Goal: Information Seeking & Learning: Learn about a topic

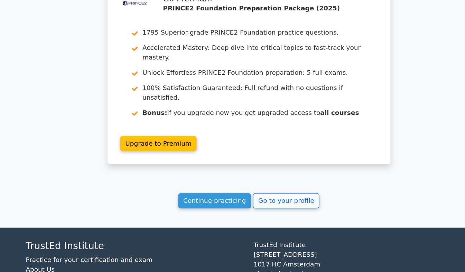
scroll to position [2215, 0]
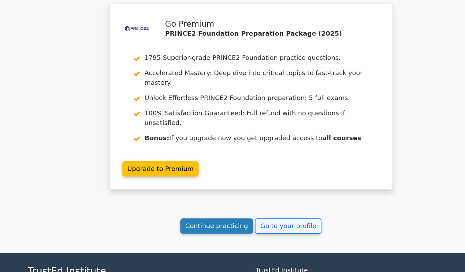
click at [194, 204] on link "Continue practicing" at bounding box center [203, 210] width 63 height 13
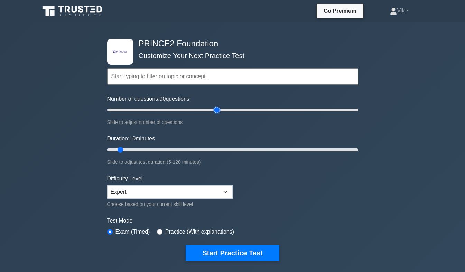
click at [215, 110] on input "Number of questions: 90 questions" at bounding box center [232, 110] width 251 height 8
click at [168, 105] on div "Number of questions: 90 questions Slide to adjust number of questions" at bounding box center [232, 110] width 251 height 31
click at [151, 106] on input "Number of questions: 40 questions" at bounding box center [232, 110] width 251 height 8
click at [169, 109] on input "Number of questions: 40 questions" at bounding box center [232, 110] width 251 height 8
type input "60"
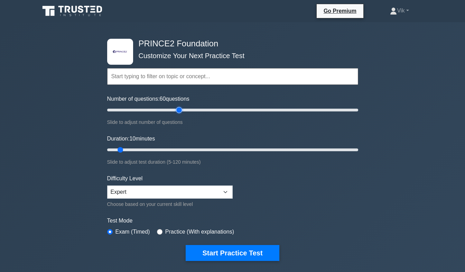
click at [176, 109] on input "Number of questions: 60 questions" at bounding box center [232, 110] width 251 height 8
click at [190, 150] on input "Duration: 45 minutes" at bounding box center [232, 150] width 251 height 8
click at [217, 151] on input "Duration: 55 minutes" at bounding box center [232, 150] width 251 height 8
click at [221, 151] on input "Duration: 55 minutes" at bounding box center [232, 150] width 251 height 8
type input "60"
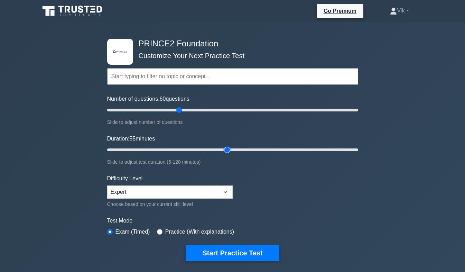
click at [230, 149] on input "Duration: 55 minutes" at bounding box center [232, 150] width 251 height 8
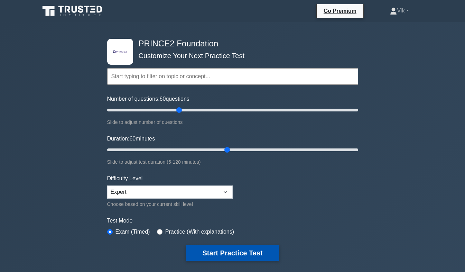
click at [229, 256] on button "Start Practice Test" at bounding box center [232, 253] width 93 height 16
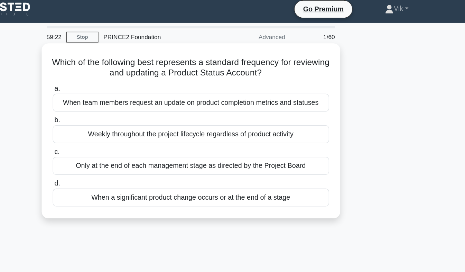
click at [250, 139] on div "Only at the end of each management stage as directed by the Project Board" at bounding box center [233, 138] width 224 height 15
click at [121, 129] on input "c. Only at the end of each management stage as directed by the Project Board" at bounding box center [121, 126] width 0 height 4
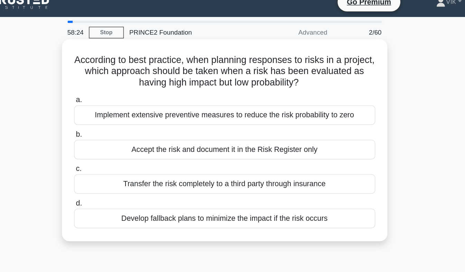
click at [279, 170] on div "Develop fallback plans to minimize the impact if the risk occurs" at bounding box center [233, 172] width 224 height 15
click at [121, 163] on input "d. Develop fallback plans to minimize the impact if the risk occurs" at bounding box center [121, 160] width 0 height 4
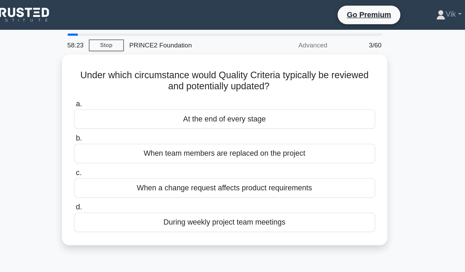
click at [383, 115] on div "Under which circumstance would Quality Criteria typically be reviewed and poten…" at bounding box center [233, 115] width 394 height 150
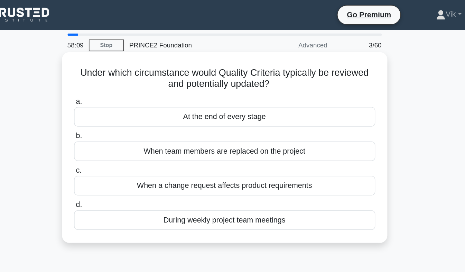
click at [242, 138] on div "When a change request affects product requirements" at bounding box center [233, 138] width 224 height 15
click at [121, 129] on input "c. When a change request affects product requirements" at bounding box center [121, 126] width 0 height 4
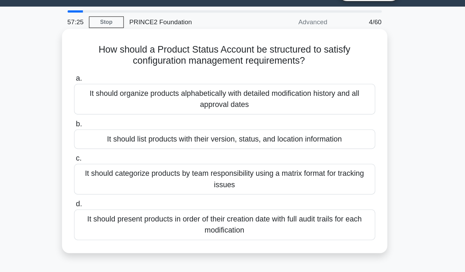
click at [138, 187] on div "It should present products in order of their creation date with full audit trai…" at bounding box center [233, 184] width 224 height 23
click at [121, 171] on input "d. It should present products in order of their creation date with full audit t…" at bounding box center [121, 169] width 0 height 4
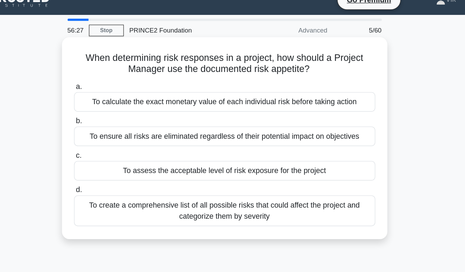
click at [312, 143] on div "To assess the acceptable level of risk exposure for the project" at bounding box center [233, 138] width 224 height 15
click at [121, 129] on input "c. To assess the acceptable level of risk exposure for the project" at bounding box center [121, 126] width 0 height 4
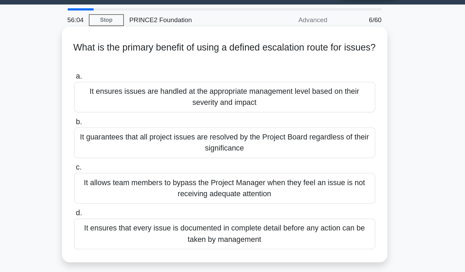
click at [137, 94] on div "It ensures issues are handled at the appropriate management level based on thei…" at bounding box center [233, 91] width 224 height 23
click at [121, 78] on input "a. It ensures issues are handled at the appropriate management level based on t…" at bounding box center [121, 75] width 0 height 4
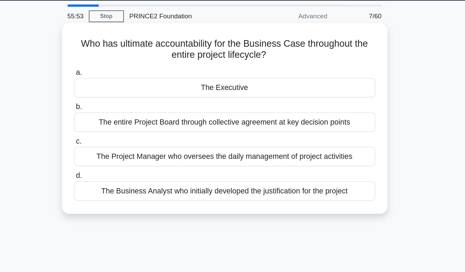
click at [182, 94] on div "The Executive" at bounding box center [233, 87] width 224 height 15
click at [121, 78] on input "a. The Executive" at bounding box center [121, 75] width 0 height 4
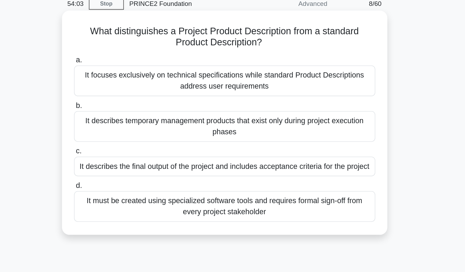
click at [172, 95] on div "It focuses exclusively on technical specifications while standard Product Descr…" at bounding box center [233, 91] width 224 height 23
click at [121, 78] on input "a. It focuses exclusively on technical specifications while standard Product De…" at bounding box center [121, 75] width 0 height 4
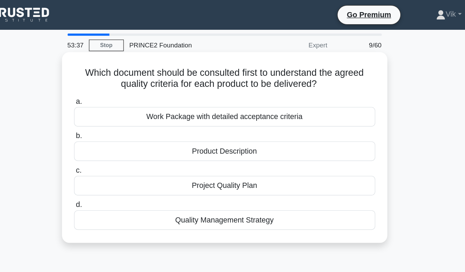
click at [296, 116] on div "Product Description" at bounding box center [233, 112] width 224 height 15
click at [121, 103] on input "b. Product Description" at bounding box center [121, 101] width 0 height 4
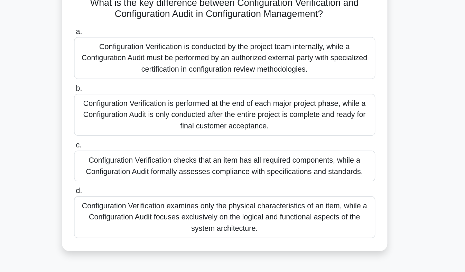
click at [147, 182] on div "Configuration Verification checks that an item has all required components, whi…" at bounding box center [233, 175] width 224 height 23
click at [121, 162] on input "c. Configuration Verification checks that an item has all required components, …" at bounding box center [121, 160] width 0 height 4
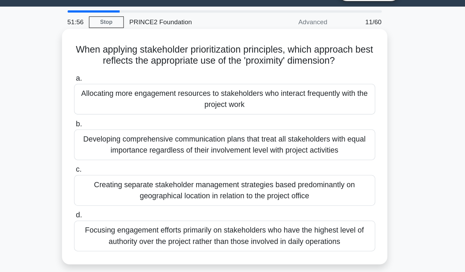
click at [131, 94] on div "Allocating more engagement resources to stakeholders who interact frequently wi…" at bounding box center [233, 91] width 224 height 23
click at [121, 78] on input "a. Allocating more engagement resources to stakeholders who interact frequently…" at bounding box center [121, 75] width 0 height 4
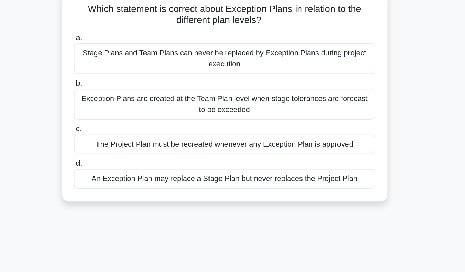
click at [132, 128] on div "Exception Plans are created at the Team Plan level when stage tolerances are fo…" at bounding box center [233, 124] width 224 height 23
click at [121, 112] on input "b. Exception Plans are created at the Team Plan level when stage tolerances are…" at bounding box center [121, 109] width 0 height 4
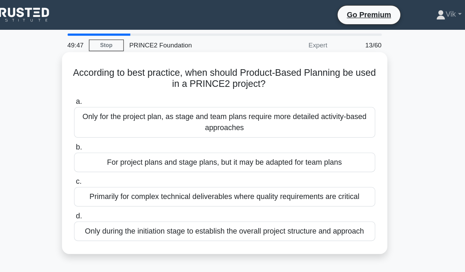
click at [325, 92] on div "Only for the project plan, as stage and team plans require more detailed activi…" at bounding box center [233, 91] width 224 height 23
click at [121, 78] on input "a. Only for the project plan, as stage and team plans require more detailed act…" at bounding box center [121, 75] width 0 height 4
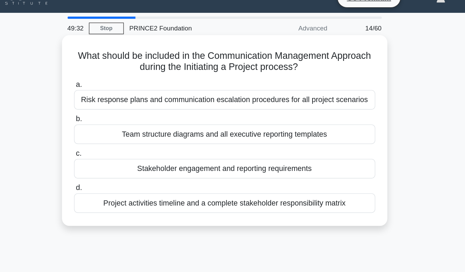
click at [295, 145] on div "Stakeholder engagement and reporting requirements" at bounding box center [233, 138] width 224 height 15
click at [121, 129] on input "c. Stakeholder engagement and reporting requirements" at bounding box center [121, 126] width 0 height 4
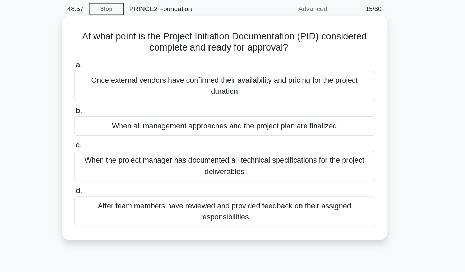
click at [324, 125] on div "When all management approaches and the project plan are finalized" at bounding box center [233, 120] width 224 height 15
click at [121, 112] on input "b. When all management approaches and the project plan are finalized" at bounding box center [121, 109] width 0 height 4
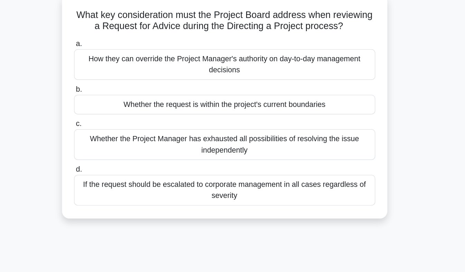
click at [307, 125] on div "Whether the request is within the project's current boundaries" at bounding box center [233, 120] width 224 height 15
click at [121, 112] on input "b. Whether the request is within the project's current boundaries" at bounding box center [121, 109] width 0 height 4
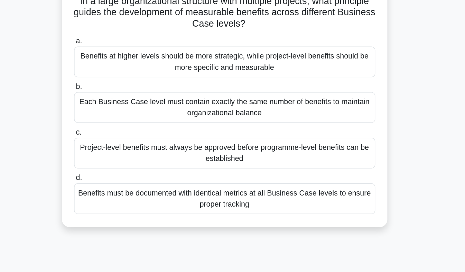
click at [133, 102] on div "Benefits at higher levels should be more strategic, while project-level benefit…" at bounding box center [233, 99] width 224 height 23
click at [121, 86] on input "a. Benefits at higher levels should be more strategic, while project-level bene…" at bounding box center [121, 84] width 0 height 4
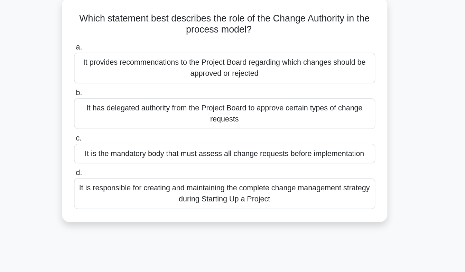
click at [130, 128] on div "It has delegated authority from the Project Board to approve certain types of c…" at bounding box center [233, 124] width 224 height 23
click at [121, 112] on input "b. It has delegated authority from the Project Board to approve certain types o…" at bounding box center [121, 109] width 0 height 4
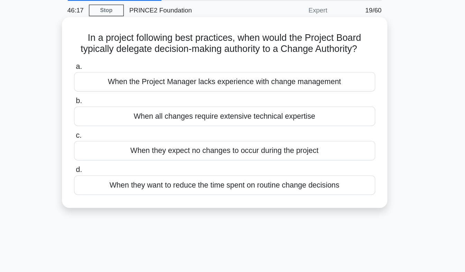
click at [133, 168] on div "When they want to reduce the time spent on routine change decisions" at bounding box center [233, 163] width 224 height 15
click at [121, 155] on input "d. When they want to reduce the time spent on routine change decisions" at bounding box center [121, 152] width 0 height 4
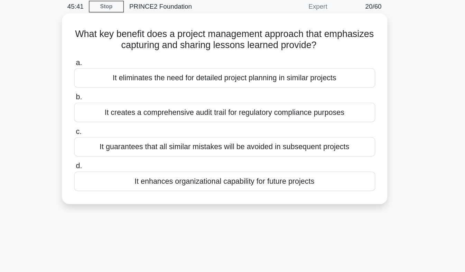
click at [314, 142] on div "It guarantees that all similar mistakes will be avoided in subsequent projects" at bounding box center [233, 138] width 224 height 15
click at [121, 129] on input "c. It guarantees that all similar mistakes will be avoided in subsequent projec…" at bounding box center [121, 126] width 0 height 4
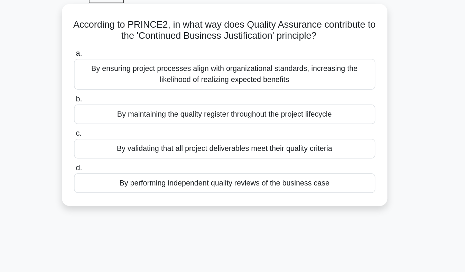
click at [285, 95] on div "By ensuring project processes align with organizational standards, increasing t…" at bounding box center [233, 91] width 224 height 23
click at [121, 78] on input "a. By ensuring project processes align with organizational standards, increasin…" at bounding box center [121, 75] width 0 height 4
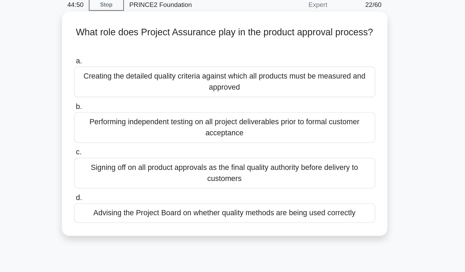
click at [308, 195] on div "Advising the Project Board on whether quality methods are being used correctly" at bounding box center [233, 188] width 224 height 15
click at [121, 179] on input "d. Advising the Project Board on whether quality methods are being used correct…" at bounding box center [121, 177] width 0 height 4
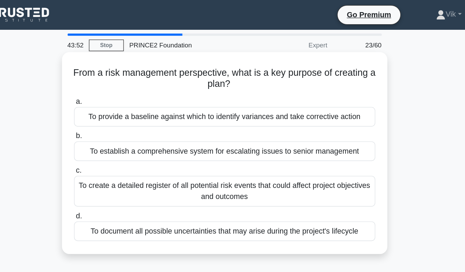
click at [322, 91] on div "To provide a baseline against which to identify variances and take corrective a…" at bounding box center [233, 87] width 224 height 15
click at [121, 78] on input "a. To provide a baseline against which to identify variances and take correctiv…" at bounding box center [121, 75] width 0 height 4
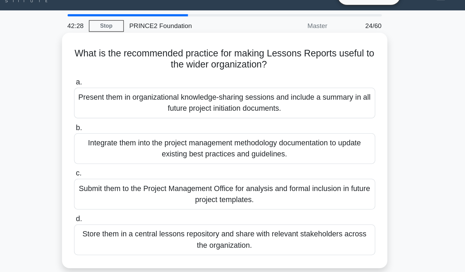
click at [129, 127] on div "Integrate them into the project management methodology documentation to update …" at bounding box center [233, 124] width 224 height 23
click at [121, 112] on input "b. Integrate them into the project management methodology documentation to upda…" at bounding box center [121, 109] width 0 height 4
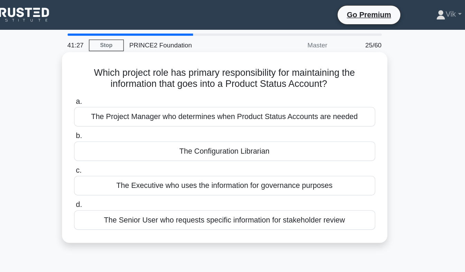
click at [248, 145] on div "The Executive who uses the information for governance purposes" at bounding box center [233, 138] width 224 height 15
click at [121, 129] on input "c. The Executive who uses the information for governance purposes" at bounding box center [121, 126] width 0 height 4
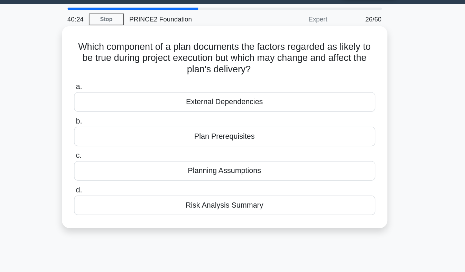
click at [265, 151] on div "Planning Assumptions" at bounding box center [233, 146] width 224 height 15
click at [121, 137] on input "c. Planning Assumptions" at bounding box center [121, 135] width 0 height 4
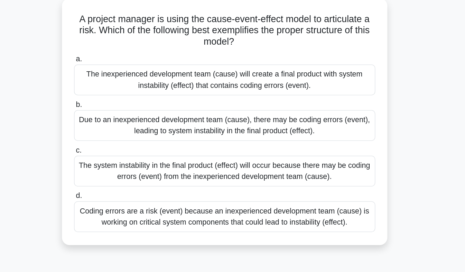
click at [318, 206] on div "Coding errors are a risk (event) because an inexperienced development team (cau…" at bounding box center [233, 200] width 224 height 23
click at [121, 188] on input "d. Coding errors are a risk (event) because an inexperienced development team (…" at bounding box center [121, 185] width 0 height 4
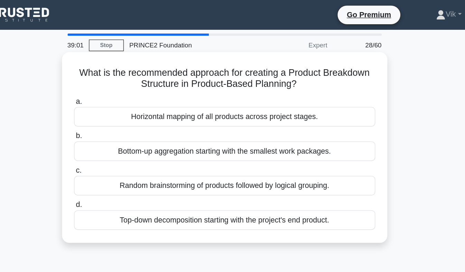
click at [308, 169] on div "Top-down decomposition starting with the project's end product." at bounding box center [233, 163] width 224 height 15
click at [121, 155] on input "d. Top-down decomposition starting with the project's end product." at bounding box center [121, 152] width 0 height 4
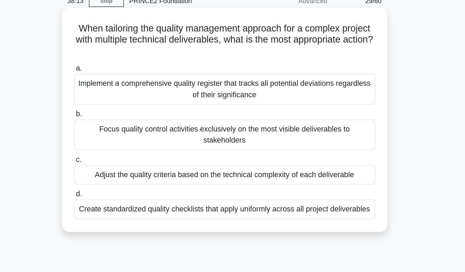
click at [309, 158] on div "Adjust the quality criteria based on the technical complexity of each deliverab…" at bounding box center [233, 163] width 224 height 15
click at [121, 154] on input "c. Adjust the quality criteria based on the technical complexity of each delive…" at bounding box center [121, 151] width 0 height 4
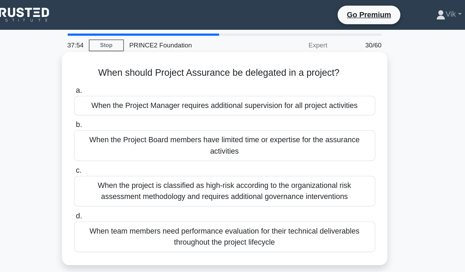
click at [321, 145] on div "When the project is classified as high-risk according to the organizational ris…" at bounding box center [233, 142] width 224 height 23
click at [121, 129] on input "c. When the project is classified as high-risk according to the organizational …" at bounding box center [121, 126] width 0 height 4
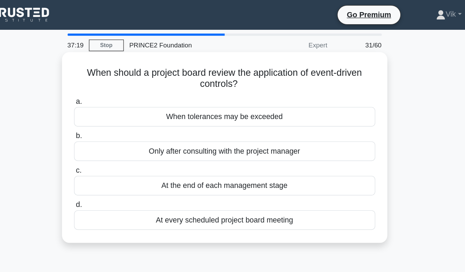
click at [289, 90] on div "When tolerances may be exceeded" at bounding box center [233, 87] width 224 height 15
click at [121, 78] on input "a. When tolerances may be exceeded" at bounding box center [121, 75] width 0 height 4
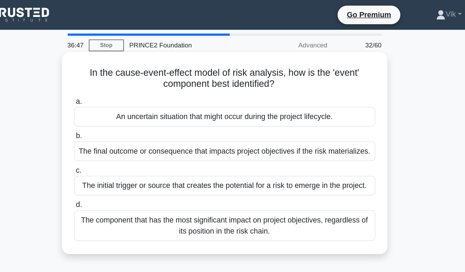
click at [326, 145] on div "The initial trigger or source that creates the potential for a risk to emerge i…" at bounding box center [233, 138] width 224 height 15
click at [121, 129] on input "c. The initial trigger or source that creates the potential for a risk to emerg…" at bounding box center [121, 126] width 0 height 4
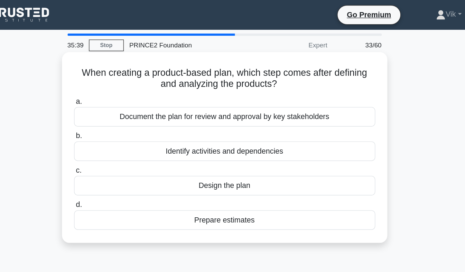
click at [253, 118] on div "Identify activities and dependencies" at bounding box center [233, 112] width 224 height 15
click at [121, 103] on input "b. Identify activities and dependencies" at bounding box center [121, 101] width 0 height 4
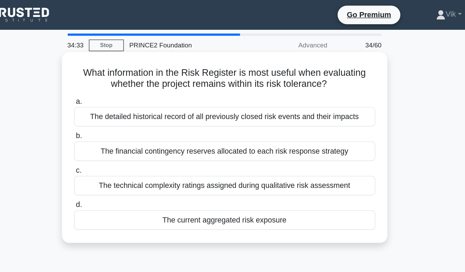
click at [333, 87] on div "The detailed historical record of all previously closed risk events and their i…" at bounding box center [233, 87] width 224 height 15
click at [121, 78] on input "a. The detailed historical record of all previously closed risk events and thei…" at bounding box center [121, 75] width 0 height 4
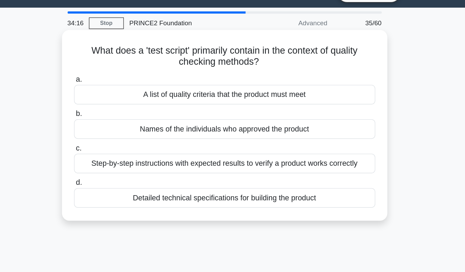
click at [330, 145] on div "Step-by-step instructions with expected results to verify a product works corre…" at bounding box center [233, 138] width 224 height 15
click at [121, 129] on input "c. Step-by-step instructions with expected results to verify a product works co…" at bounding box center [121, 126] width 0 height 4
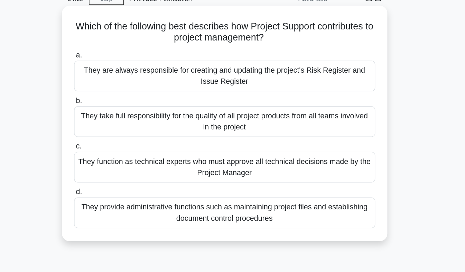
click at [318, 195] on div "They provide administrative functions such as maintaining project files and est…" at bounding box center [233, 192] width 224 height 23
click at [121, 179] on input "d. They provide administrative functions such as maintaining project files and …" at bounding box center [121, 177] width 0 height 4
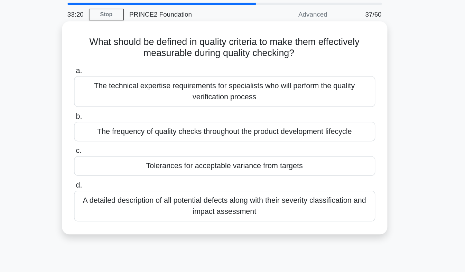
click at [285, 149] on div "Tolerances for acceptable variance from targets" at bounding box center [233, 146] width 224 height 15
click at [121, 137] on input "c. Tolerances for acceptable variance from targets" at bounding box center [121, 135] width 0 height 4
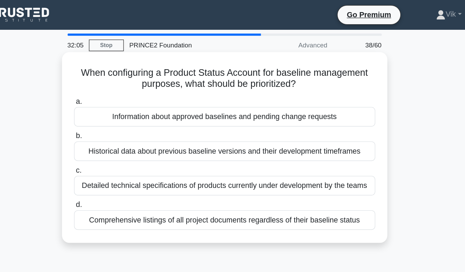
click at [321, 89] on div "Information about approved baselines and pending change requests" at bounding box center [233, 87] width 224 height 15
click at [121, 78] on input "a. Information about approved baselines and pending change requests" at bounding box center [121, 75] width 0 height 4
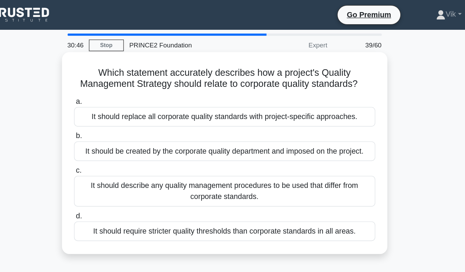
click at [327, 89] on div "It should replace all corporate quality standards with project-specific approac…" at bounding box center [233, 87] width 224 height 15
click at [121, 78] on input "a. It should replace all corporate quality standards with project-specific appr…" at bounding box center [121, 75] width 0 height 4
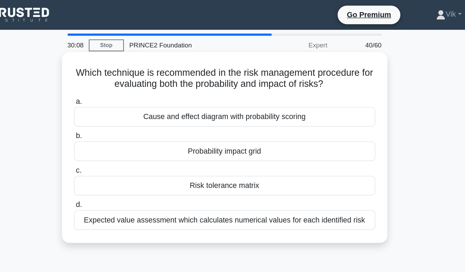
click at [319, 83] on div "Cause and effect diagram with probability scoring" at bounding box center [233, 87] width 224 height 15
click at [121, 78] on input "a. Cause and effect diagram with probability scoring" at bounding box center [121, 75] width 0 height 4
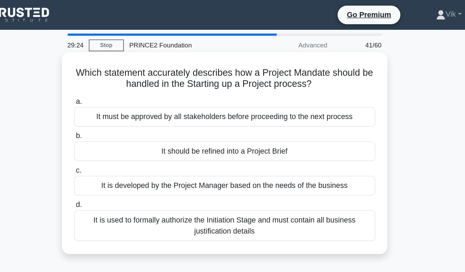
click at [326, 86] on div "It must be approved by all stakeholders before proceeding to the next process" at bounding box center [233, 87] width 224 height 15
click at [121, 78] on input "a. It must be approved by all stakeholders before proceeding to the next process" at bounding box center [121, 75] width 0 height 4
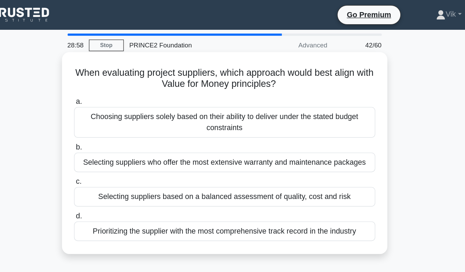
click at [320, 148] on div "Selecting suppliers based on a balanced assessment of quality, cost and risk" at bounding box center [233, 146] width 224 height 15
click at [121, 137] on input "c. Selecting suppliers based on a balanced assessment of quality, cost and risk" at bounding box center [121, 135] width 0 height 4
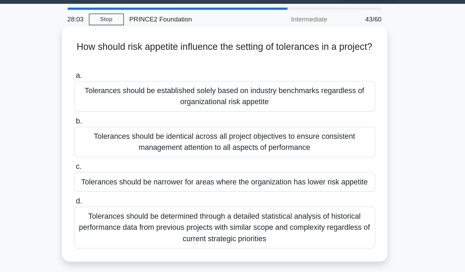
click at [315, 192] on div "Tolerances should be determined through a detailed statistical analysis of hist…" at bounding box center [233, 188] width 224 height 31
click at [121, 171] on input "d. Tolerances should be determined through a detailed statistical analysis of h…" at bounding box center [121, 169] width 0 height 4
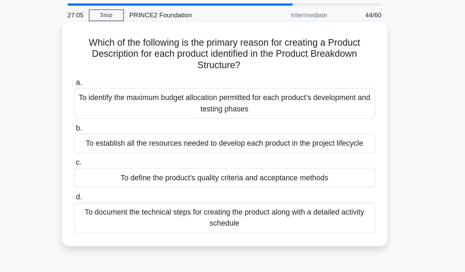
click at [323, 157] on div "To define the product's quality criteria and acceptance methods" at bounding box center [233, 154] width 224 height 15
click at [121, 146] on input "c. To define the product's quality criteria and acceptance methods" at bounding box center [121, 143] width 0 height 4
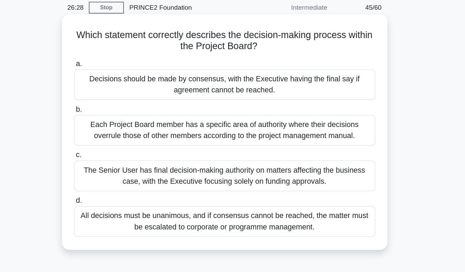
click at [315, 92] on div "Decisions should be made by consensus, with the Executive having the final say …" at bounding box center [233, 91] width 224 height 23
click at [121, 78] on input "a. Decisions should be made by consensus, with the Executive having the final s…" at bounding box center [121, 75] width 0 height 4
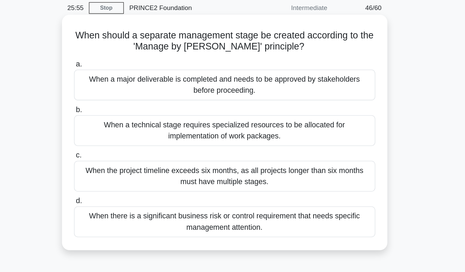
click at [328, 193] on div "When there is a significant business risk or control requirement that needs spe…" at bounding box center [233, 192] width 224 height 23
click at [121, 179] on input "d. When there is a significant business risk or control requirement that needs …" at bounding box center [121, 177] width 0 height 4
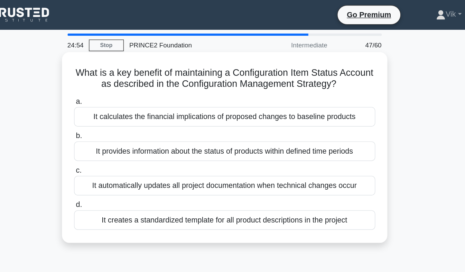
click at [301, 116] on div "It provides information about the status of products within defined time periods" at bounding box center [233, 112] width 224 height 15
click at [121, 103] on input "b. It provides information about the status of products within defined time per…" at bounding box center [121, 101] width 0 height 4
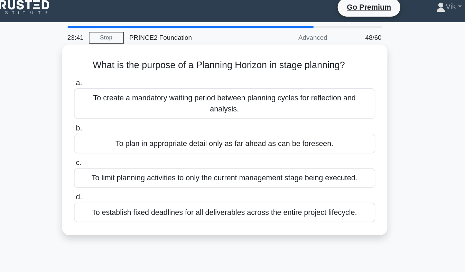
click at [230, 108] on div "To plan in appropriate detail only as far ahead as can be foreseen." at bounding box center [233, 112] width 224 height 15
click at [121, 103] on input "b. To plan in appropriate detail only as far ahead as can be foreseen." at bounding box center [121, 101] width 0 height 4
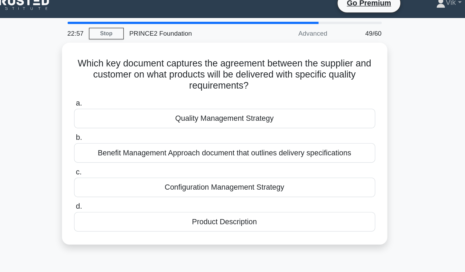
click at [257, 177] on div "Product Description" at bounding box center [233, 173] width 224 height 15
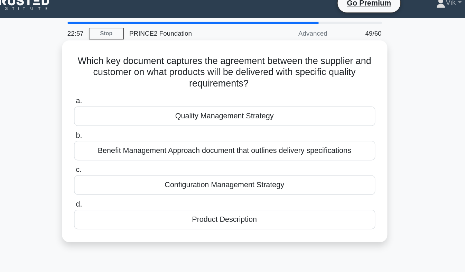
click at [121, 163] on input "d. Product Description" at bounding box center [121, 160] width 0 height 4
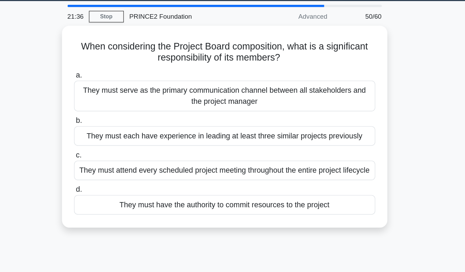
click at [325, 149] on div "They must attend every scheduled project meeting throughout the entire project …" at bounding box center [233, 148] width 224 height 15
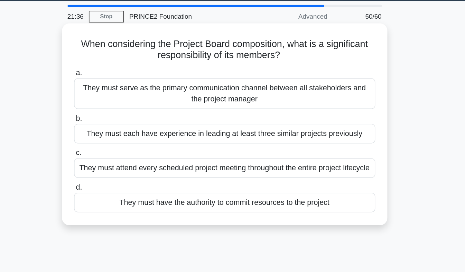
click at [121, 137] on input "c. They must attend every scheduled project meeting throughout the entire proje…" at bounding box center [121, 135] width 0 height 4
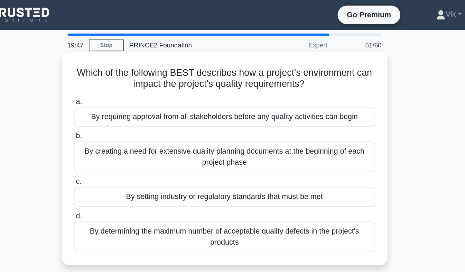
click at [334, 152] on div "By setting industry or regulatory standards that must be met" at bounding box center [233, 146] width 224 height 15
click at [121, 137] on input "c. By setting industry or regulatory standards that must be met" at bounding box center [121, 135] width 0 height 4
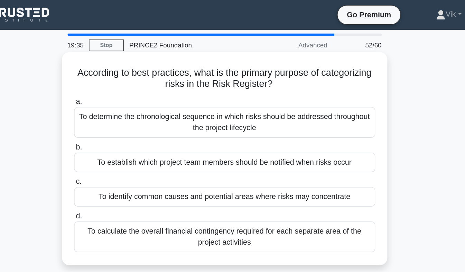
click at [327, 152] on div "To identify common causes and potential areas where risks may concentrate" at bounding box center [233, 146] width 224 height 15
click at [121, 137] on input "c. To identify common causes and potential areas where risks may concentrate" at bounding box center [121, 135] width 0 height 4
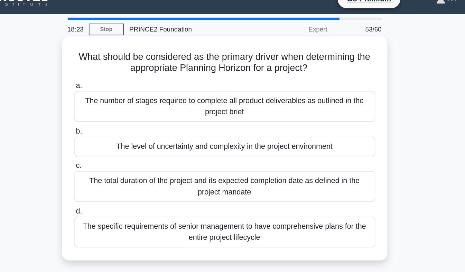
click at [132, 128] on div "The level of uncertainty and complexity in the project environment" at bounding box center [233, 120] width 224 height 15
click at [121, 112] on input "b. The level of uncertainty and complexity in the project environment" at bounding box center [121, 109] width 0 height 4
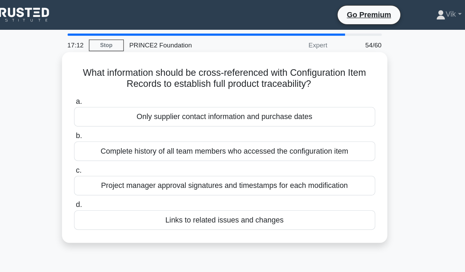
click at [287, 165] on div "Links to related issues and changes" at bounding box center [233, 163] width 224 height 15
click at [121, 155] on input "d. Links to related issues and changes" at bounding box center [121, 152] width 0 height 4
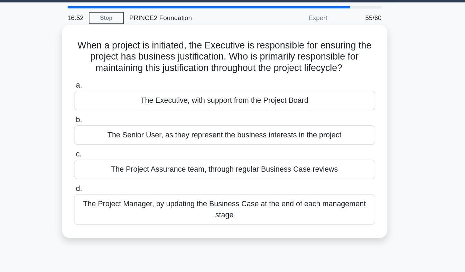
click at [298, 100] on div "The Executive, with support from the Project Board" at bounding box center [233, 95] width 224 height 15
click at [121, 86] on input "a. The Executive, with support from the Project Board" at bounding box center [121, 84] width 0 height 4
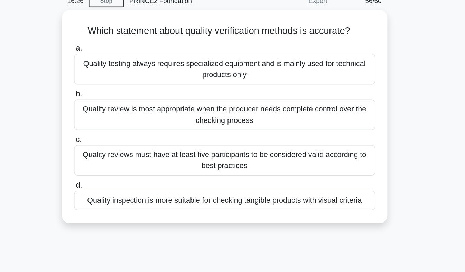
click at [75, 115] on div "Which statement about quality verification methods is accurate? .spinner_0XTQ{t…" at bounding box center [233, 123] width 394 height 167
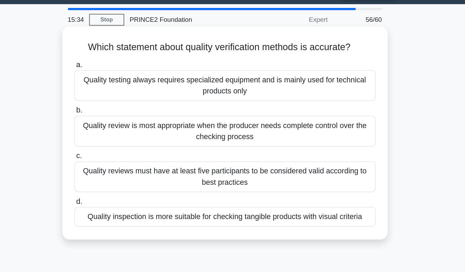
click at [332, 117] on div "Quality review is most appropriate when the producer needs complete control ove…" at bounding box center [233, 116] width 224 height 23
click at [121, 103] on input "b. Quality review is most appropriate when the producer needs complete control …" at bounding box center [121, 101] width 0 height 4
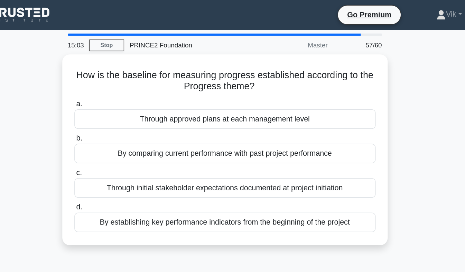
click at [305, 88] on div "Through approved plans at each management level" at bounding box center [233, 88] width 224 height 15
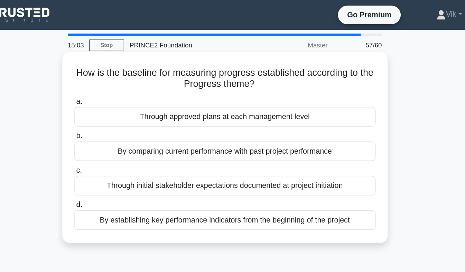
click at [121, 78] on input "a. Through approved plans at each management level" at bounding box center [121, 75] width 0 height 4
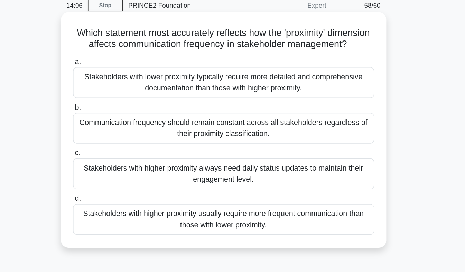
click at [302, 203] on div "Stakeholders with higher proximity usually require more frequent communication …" at bounding box center [233, 192] width 224 height 23
click at [121, 179] on input "d. Stakeholders with higher proximity usually require more frequent communicati…" at bounding box center [121, 177] width 0 height 4
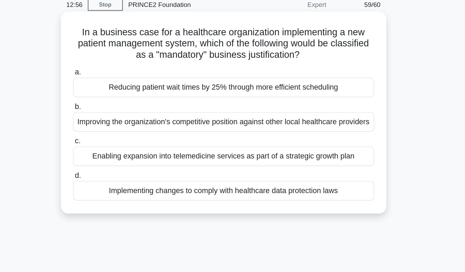
click at [308, 179] on div "Implementing changes to comply with healthcare data protection laws" at bounding box center [233, 172] width 224 height 15
click at [121, 163] on input "d. Implementing changes to comply with healthcare data protection laws" at bounding box center [121, 160] width 0 height 4
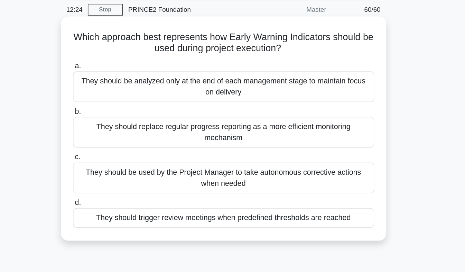
click at [136, 193] on div "They should trigger review meetings when predefined thresholds are reached" at bounding box center [233, 188] width 224 height 15
click at [121, 179] on input "d. They should trigger review meetings when predefined thresholds are reached" at bounding box center [121, 177] width 0 height 4
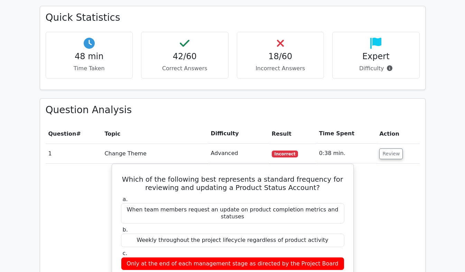
scroll to position [490, 0]
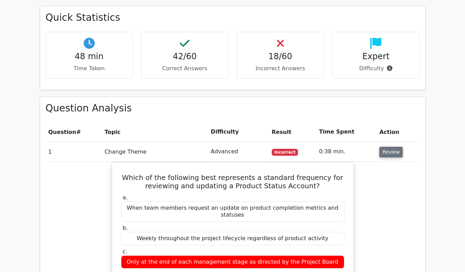
click at [393, 147] on button "Review" at bounding box center [391, 152] width 24 height 11
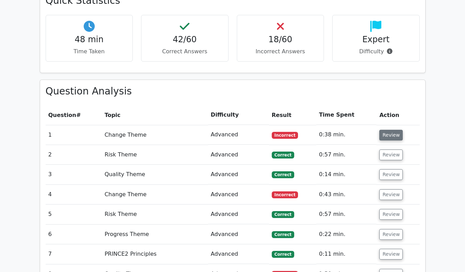
scroll to position [505, 0]
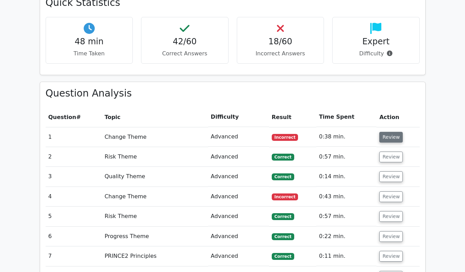
click at [393, 132] on button "Review" at bounding box center [391, 137] width 24 height 11
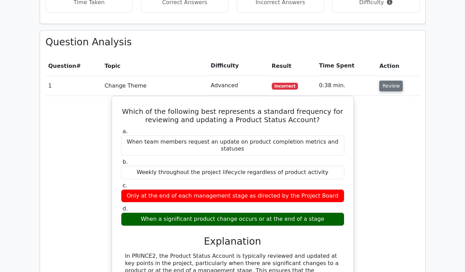
scroll to position [554, 0]
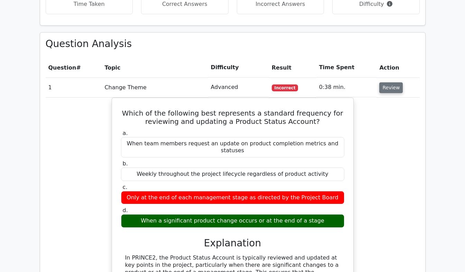
click at [390, 82] on button "Review" at bounding box center [391, 87] width 24 height 11
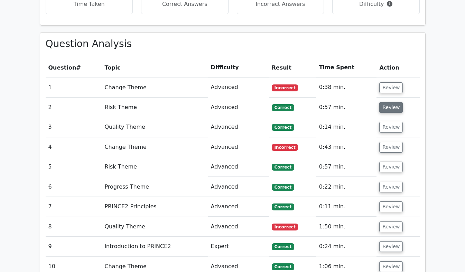
click at [392, 102] on button "Review" at bounding box center [391, 107] width 24 height 11
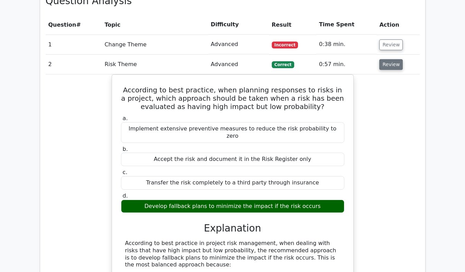
scroll to position [598, 0]
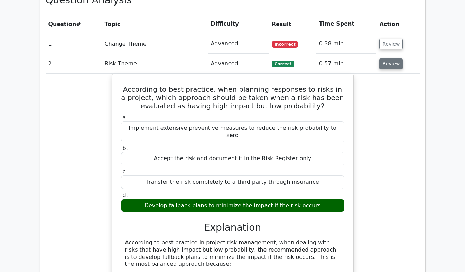
click at [391, 58] on button "Review" at bounding box center [391, 63] width 24 height 11
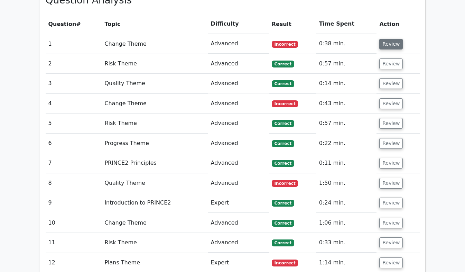
click at [392, 39] on button "Review" at bounding box center [391, 44] width 24 height 11
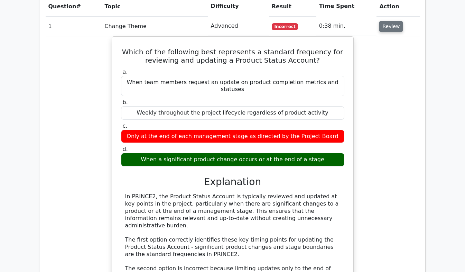
scroll to position [611, 0]
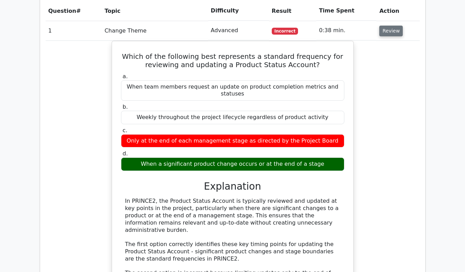
click at [394, 26] on button "Review" at bounding box center [391, 31] width 24 height 11
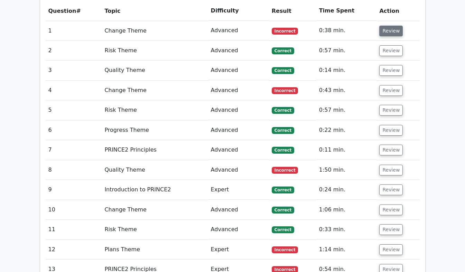
click at [391, 26] on button "Review" at bounding box center [391, 31] width 24 height 11
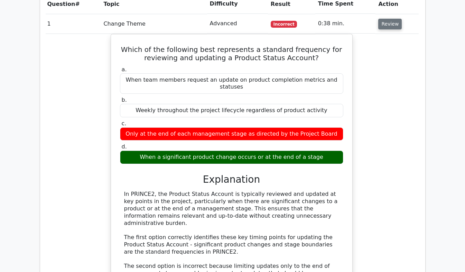
scroll to position [616, 0]
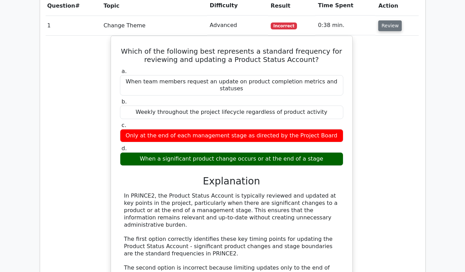
click at [389, 20] on button "Review" at bounding box center [390, 25] width 24 height 11
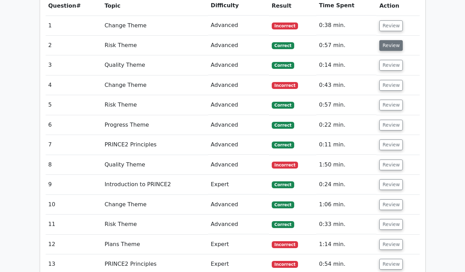
click at [394, 40] on button "Review" at bounding box center [391, 45] width 24 height 11
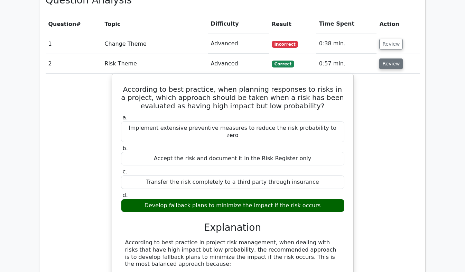
scroll to position [594, 0]
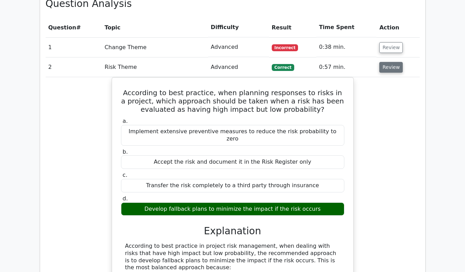
click at [391, 62] on button "Review" at bounding box center [391, 67] width 24 height 11
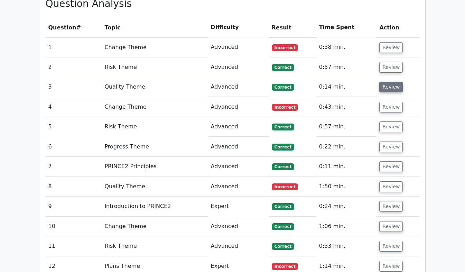
click at [392, 82] on button "Review" at bounding box center [391, 87] width 24 height 11
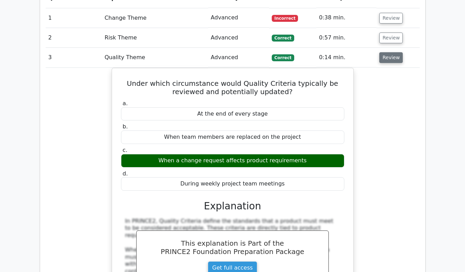
scroll to position [624, 0]
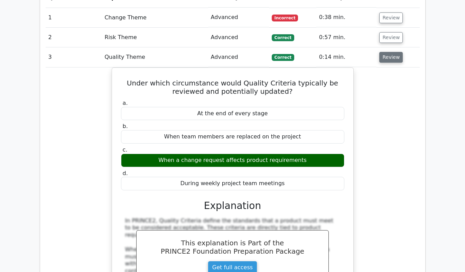
click at [390, 52] on button "Review" at bounding box center [391, 57] width 24 height 11
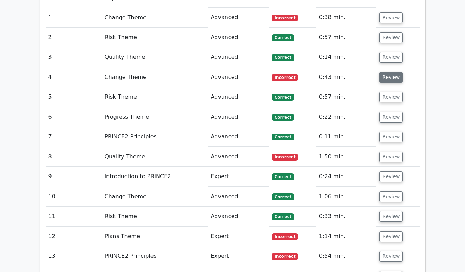
click at [388, 72] on button "Review" at bounding box center [391, 77] width 24 height 11
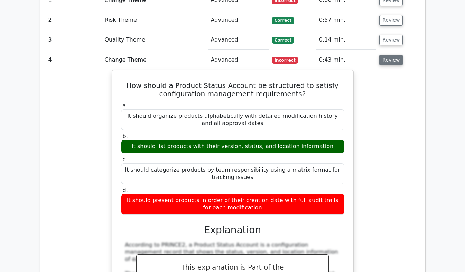
scroll to position [642, 0]
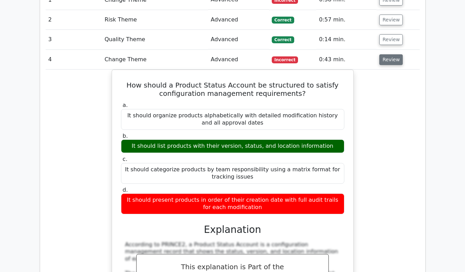
click at [392, 54] on button "Review" at bounding box center [391, 59] width 24 height 11
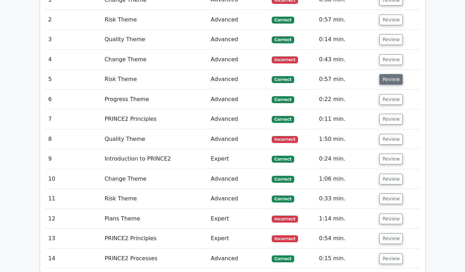
click at [392, 74] on button "Review" at bounding box center [391, 79] width 24 height 11
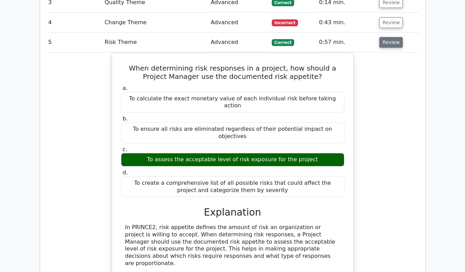
scroll to position [680, 0]
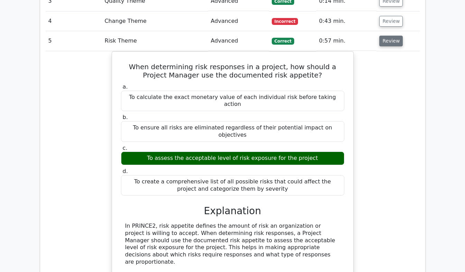
click at [389, 36] on button "Review" at bounding box center [391, 41] width 24 height 11
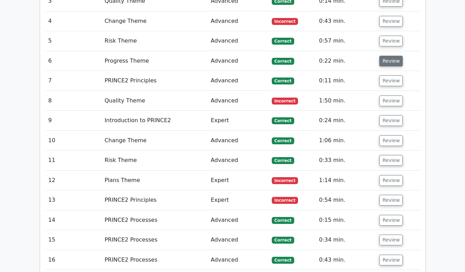
click at [391, 56] on button "Review" at bounding box center [391, 61] width 24 height 11
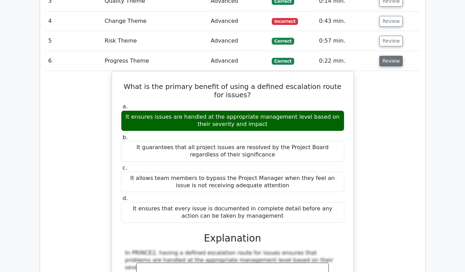
click at [390, 56] on button "Review" at bounding box center [391, 61] width 24 height 11
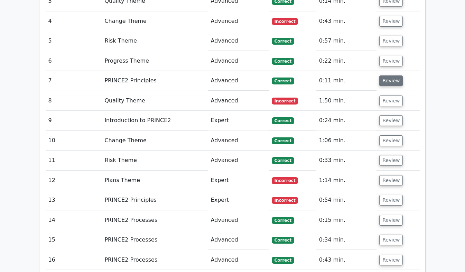
click at [391, 75] on button "Review" at bounding box center [391, 80] width 24 height 11
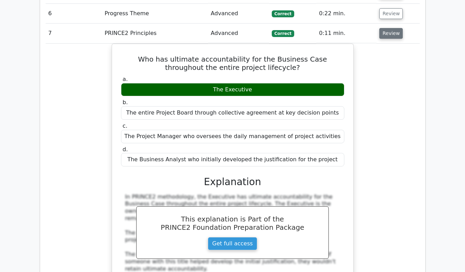
scroll to position [727, 0]
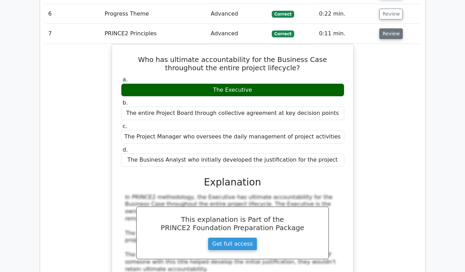
click at [386, 28] on button "Review" at bounding box center [391, 33] width 24 height 11
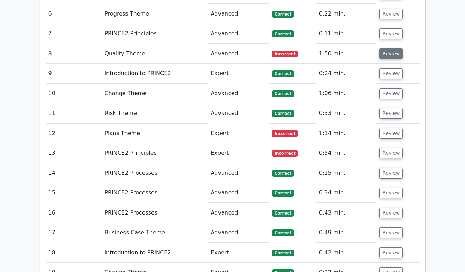
click at [395, 48] on button "Review" at bounding box center [391, 53] width 24 height 11
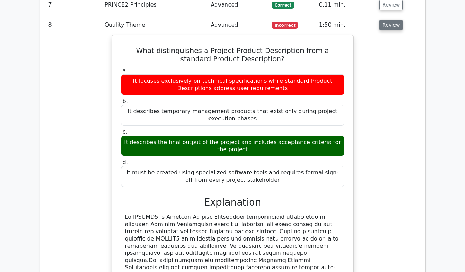
scroll to position [725, 0]
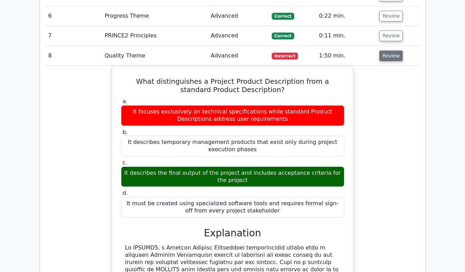
click at [391, 50] on button "Review" at bounding box center [391, 55] width 24 height 11
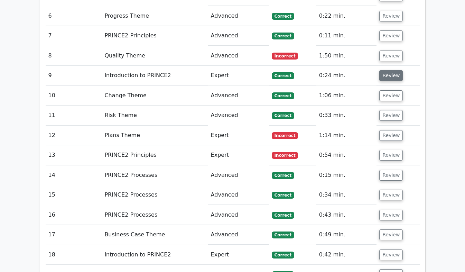
click at [394, 70] on button "Review" at bounding box center [391, 75] width 24 height 11
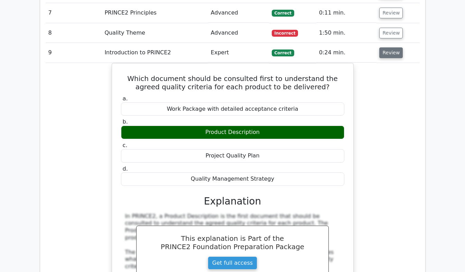
scroll to position [746, 0]
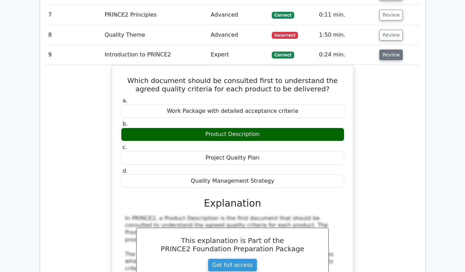
click at [394, 49] on button "Review" at bounding box center [391, 54] width 24 height 11
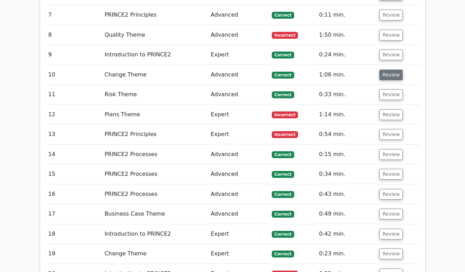
click at [390, 70] on button "Review" at bounding box center [391, 75] width 24 height 11
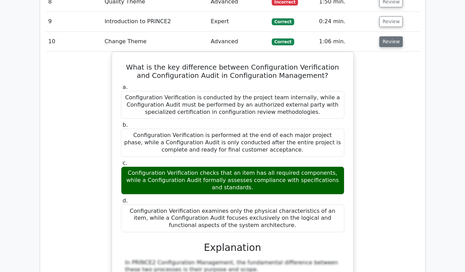
scroll to position [781, 0]
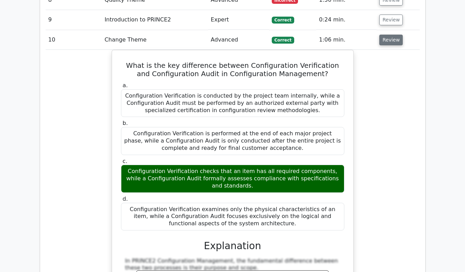
click at [391, 35] on button "Review" at bounding box center [391, 40] width 24 height 11
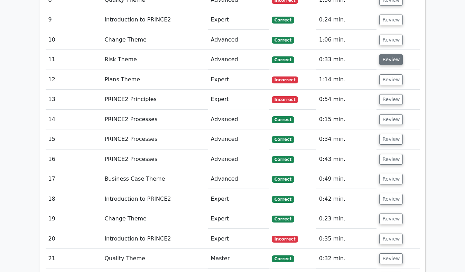
click at [392, 54] on button "Review" at bounding box center [391, 59] width 24 height 11
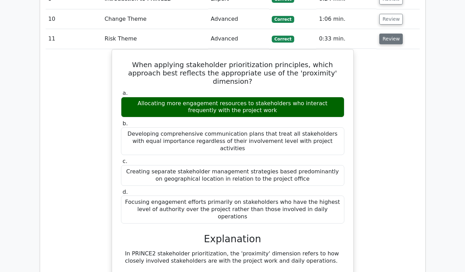
scroll to position [802, 0]
click at [388, 34] on button "Review" at bounding box center [391, 39] width 24 height 11
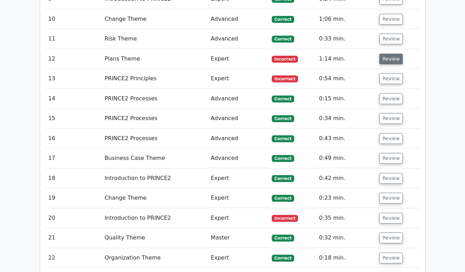
click at [390, 54] on button "Review" at bounding box center [391, 59] width 24 height 11
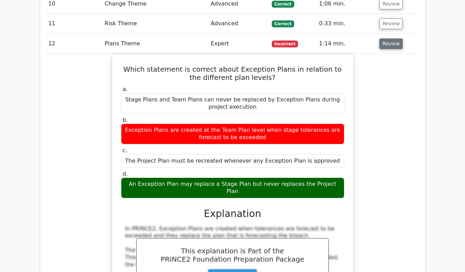
scroll to position [786, 0]
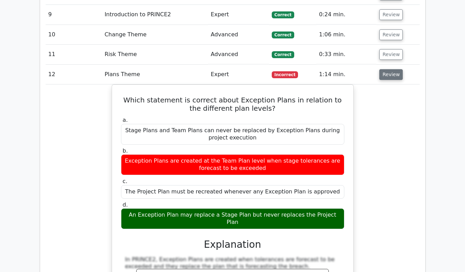
click at [394, 69] on button "Review" at bounding box center [391, 74] width 24 height 11
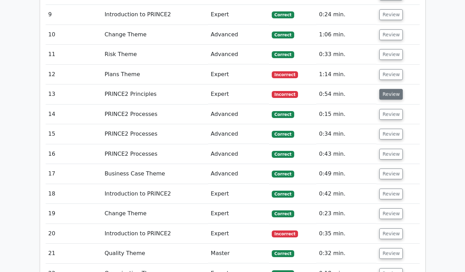
click at [392, 89] on button "Review" at bounding box center [391, 94] width 24 height 11
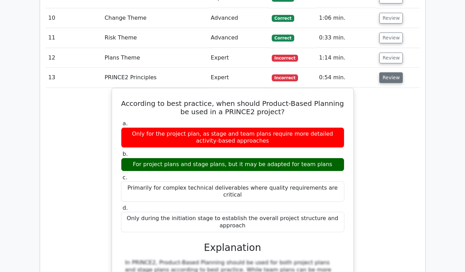
scroll to position [820, 0]
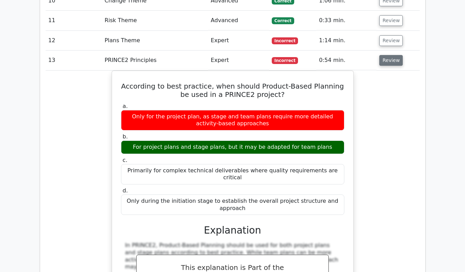
click at [391, 55] on button "Review" at bounding box center [391, 60] width 24 height 11
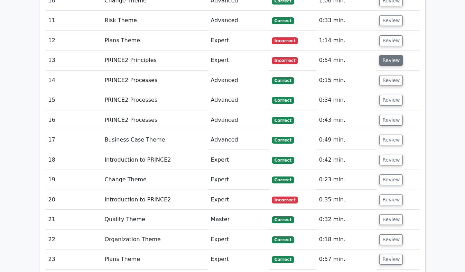
click at [393, 55] on button "Review" at bounding box center [391, 60] width 24 height 11
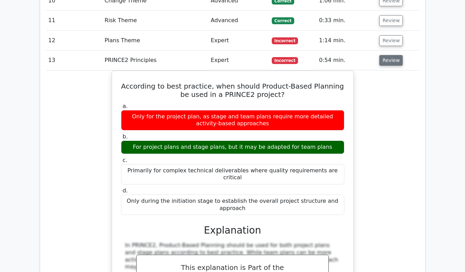
click at [394, 55] on button "Review" at bounding box center [391, 60] width 24 height 11
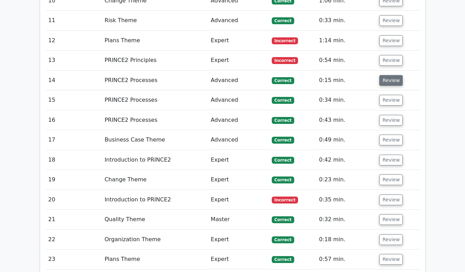
click at [395, 75] on button "Review" at bounding box center [391, 80] width 24 height 11
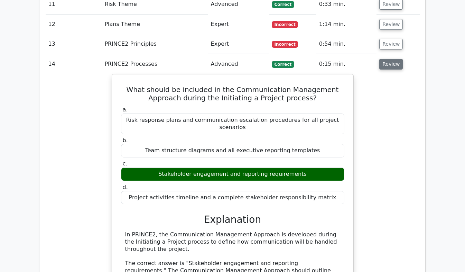
scroll to position [834, 0]
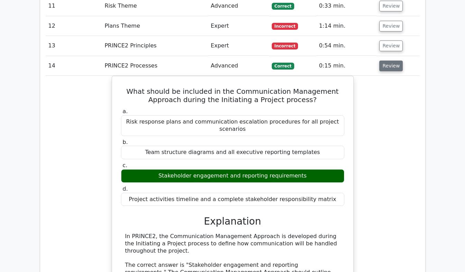
click at [388, 61] on button "Review" at bounding box center [391, 66] width 24 height 11
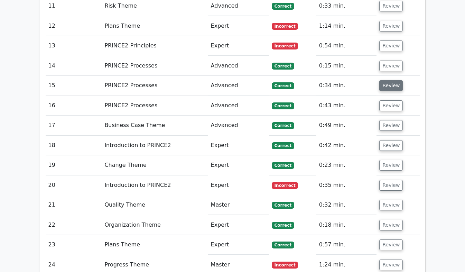
click at [393, 80] on button "Review" at bounding box center [391, 85] width 24 height 11
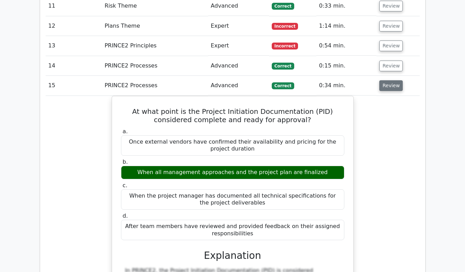
click at [390, 80] on button "Review" at bounding box center [391, 85] width 24 height 11
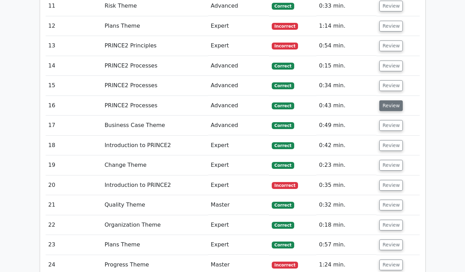
click at [390, 100] on button "Review" at bounding box center [391, 105] width 24 height 11
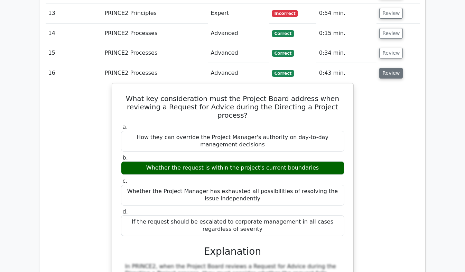
scroll to position [868, 0]
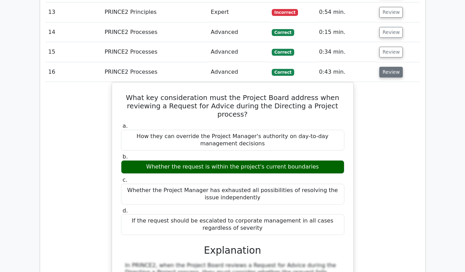
click at [392, 67] on button "Review" at bounding box center [391, 72] width 24 height 11
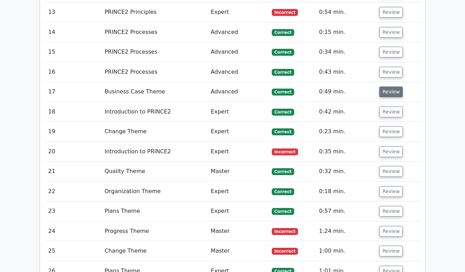
click at [389, 86] on button "Review" at bounding box center [391, 91] width 24 height 11
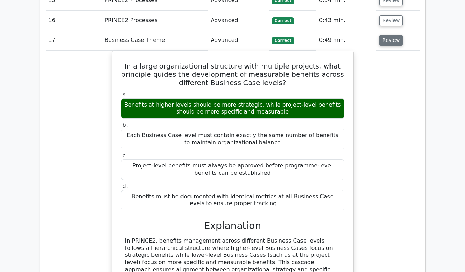
scroll to position [918, 0]
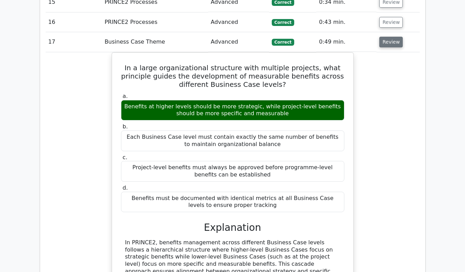
click at [393, 37] on button "Review" at bounding box center [391, 42] width 24 height 11
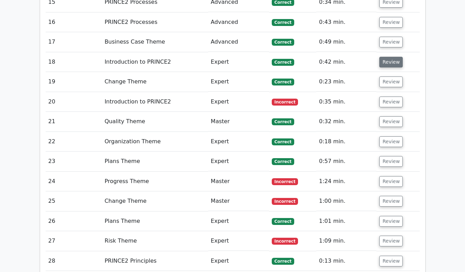
click at [391, 57] on button "Review" at bounding box center [391, 62] width 24 height 11
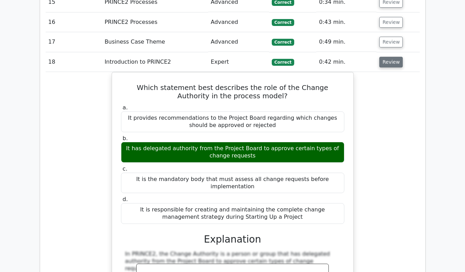
click at [391, 57] on button "Review" at bounding box center [391, 62] width 24 height 11
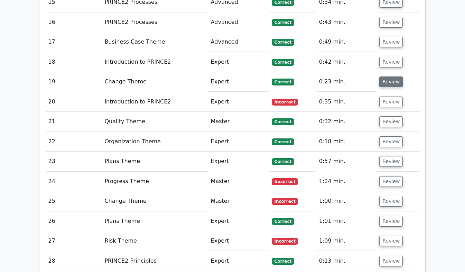
click at [392, 76] on button "Review" at bounding box center [391, 81] width 24 height 11
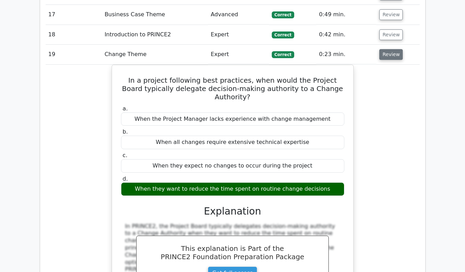
scroll to position [953, 0]
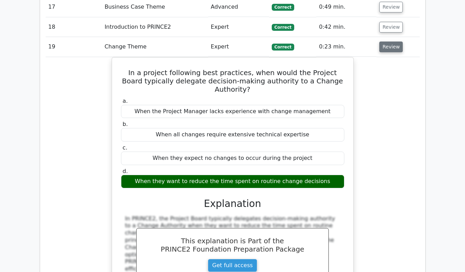
click at [391, 41] on button "Review" at bounding box center [391, 46] width 24 height 11
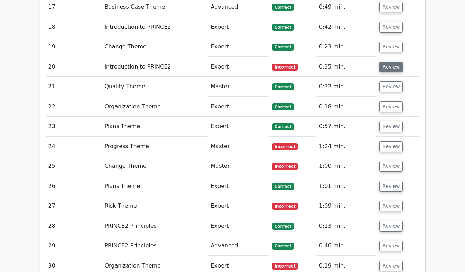
click at [392, 62] on button "Review" at bounding box center [391, 67] width 24 height 11
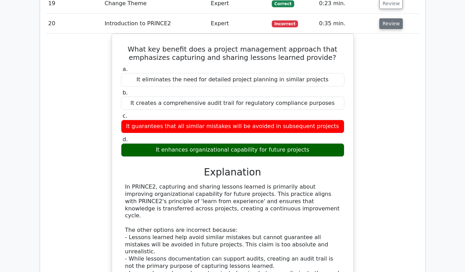
scroll to position [994, 0]
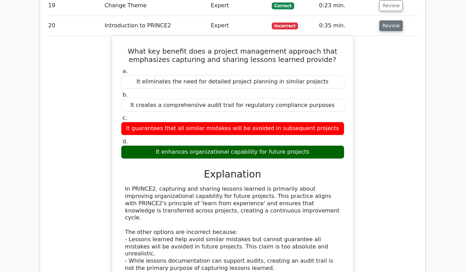
click at [386, 20] on button "Review" at bounding box center [391, 25] width 24 height 11
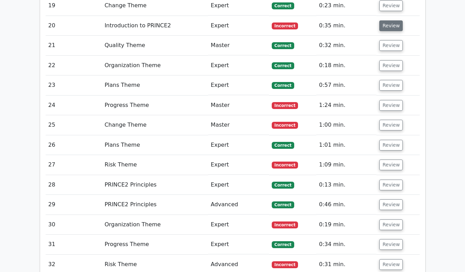
click at [389, 20] on button "Review" at bounding box center [391, 25] width 24 height 11
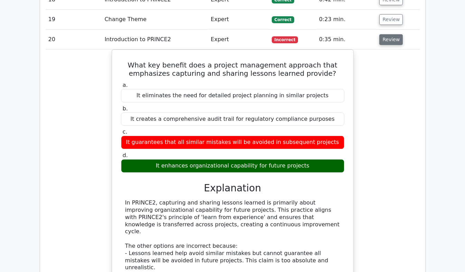
scroll to position [967, 0]
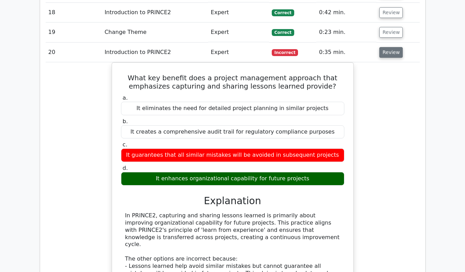
click at [390, 47] on button "Review" at bounding box center [391, 52] width 24 height 11
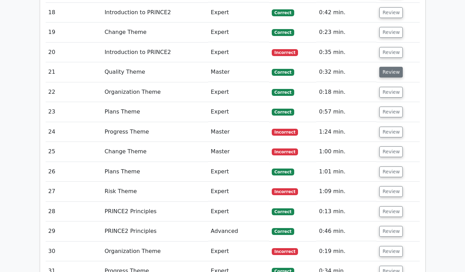
click at [394, 67] on button "Review" at bounding box center [391, 72] width 24 height 11
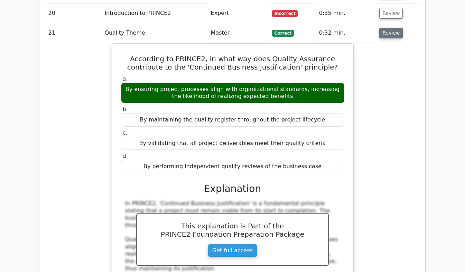
scroll to position [1009, 0]
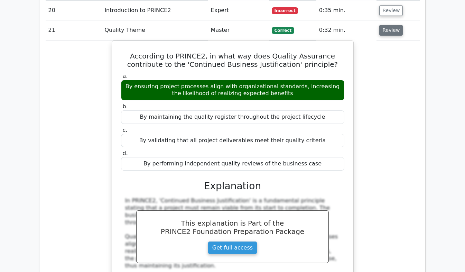
click at [385, 25] on button "Review" at bounding box center [391, 30] width 24 height 11
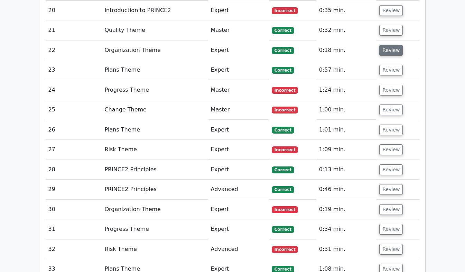
click at [389, 45] on button "Review" at bounding box center [391, 50] width 24 height 11
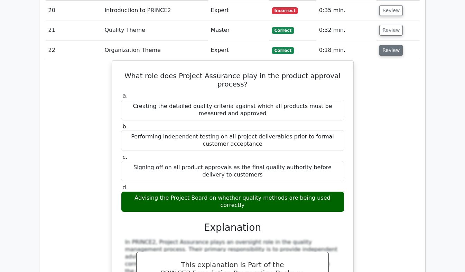
click at [393, 45] on button "Review" at bounding box center [391, 50] width 24 height 11
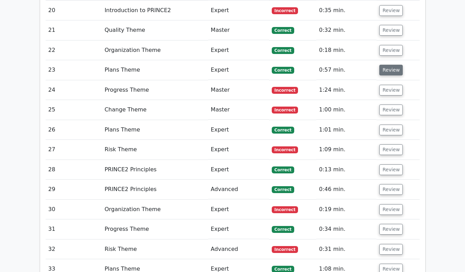
click at [391, 65] on button "Review" at bounding box center [391, 70] width 24 height 11
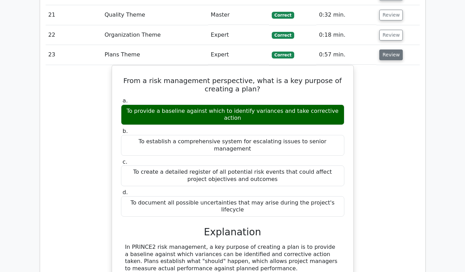
scroll to position [1025, 0]
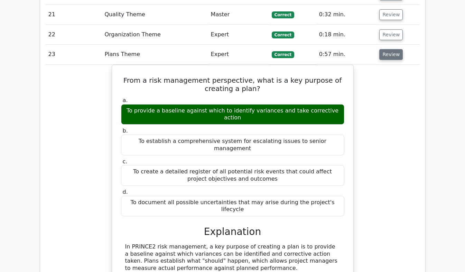
click at [393, 49] on button "Review" at bounding box center [391, 54] width 24 height 11
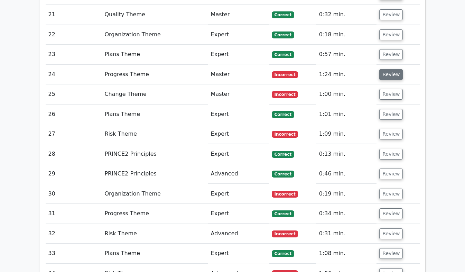
click at [391, 69] on button "Review" at bounding box center [391, 74] width 24 height 11
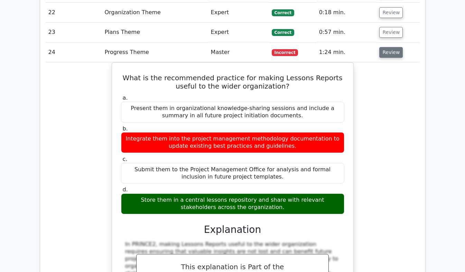
scroll to position [1051, 0]
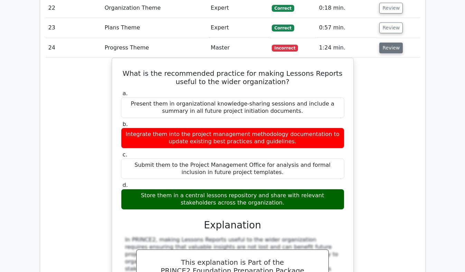
click at [393, 43] on button "Review" at bounding box center [391, 48] width 24 height 11
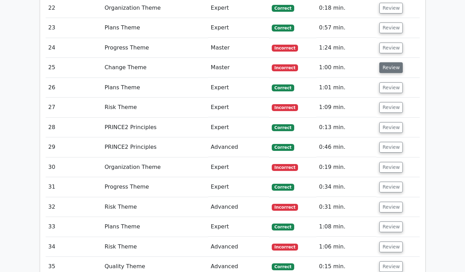
click at [392, 62] on button "Review" at bounding box center [391, 67] width 24 height 11
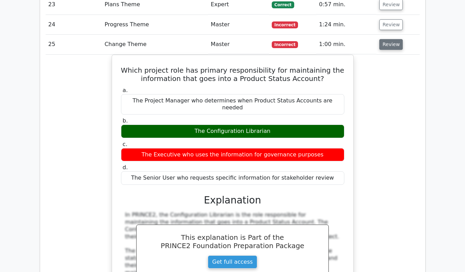
scroll to position [1079, 0]
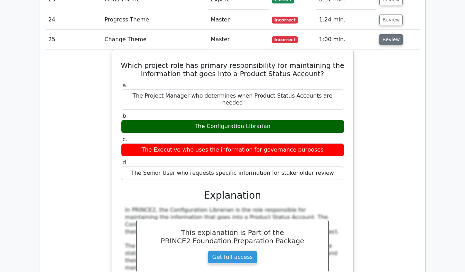
click at [394, 34] on button "Review" at bounding box center [391, 39] width 24 height 11
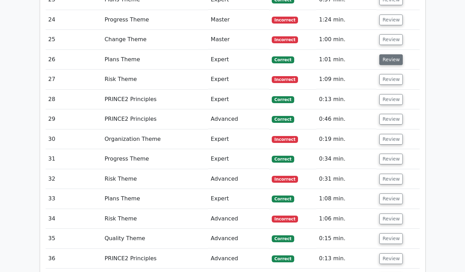
click at [389, 54] on button "Review" at bounding box center [391, 59] width 24 height 11
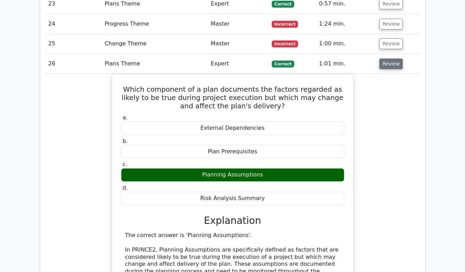
scroll to position [1075, 0]
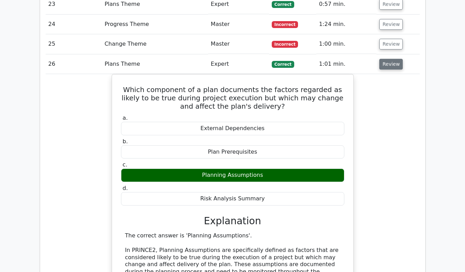
click at [389, 59] on button "Review" at bounding box center [391, 64] width 24 height 11
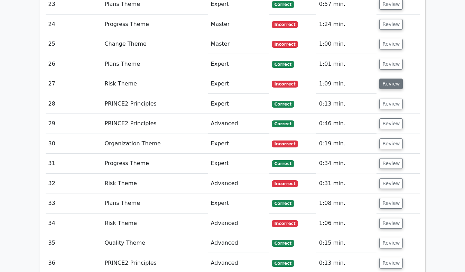
click at [395, 78] on button "Review" at bounding box center [391, 83] width 24 height 11
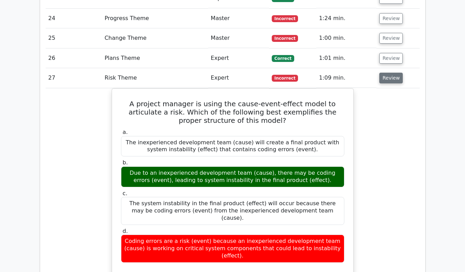
scroll to position [1104, 0]
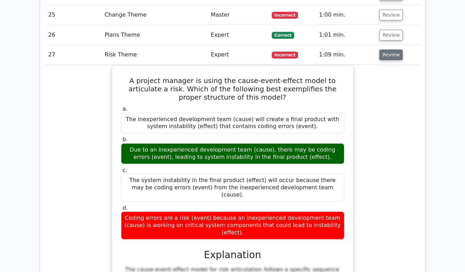
click at [386, 49] on button "Review" at bounding box center [391, 54] width 24 height 11
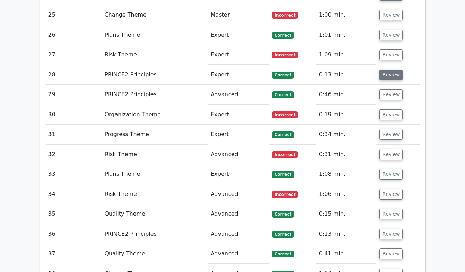
click at [393, 70] on button "Review" at bounding box center [391, 75] width 24 height 11
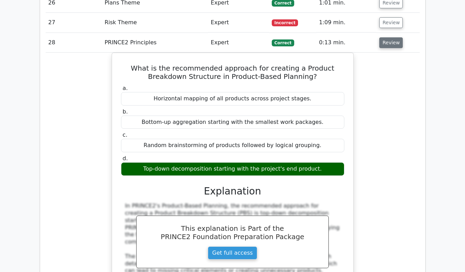
scroll to position [1136, 0]
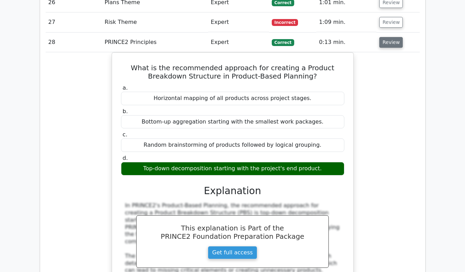
click at [392, 37] on button "Review" at bounding box center [391, 42] width 24 height 11
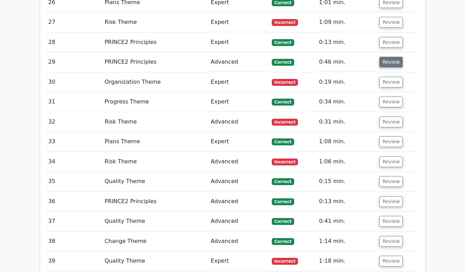
click at [394, 57] on button "Review" at bounding box center [391, 62] width 24 height 11
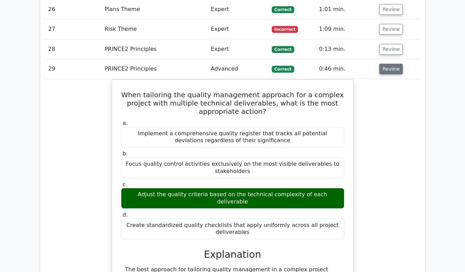
scroll to position [1089, 0]
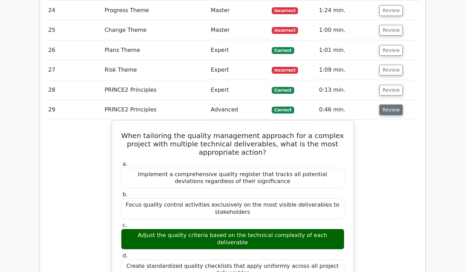
click at [390, 104] on button "Review" at bounding box center [391, 109] width 24 height 11
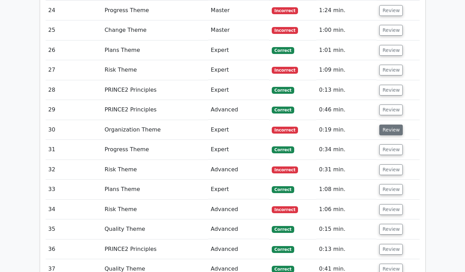
click at [395, 124] on button "Review" at bounding box center [391, 129] width 24 height 11
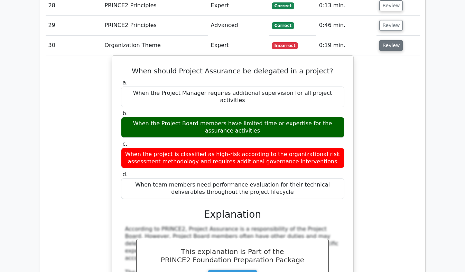
scroll to position [1173, 0]
click at [395, 40] on button "Review" at bounding box center [391, 45] width 24 height 11
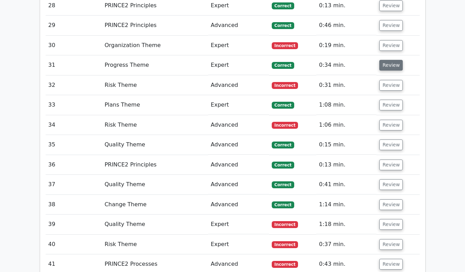
click at [396, 60] on button "Review" at bounding box center [391, 65] width 24 height 11
